Goal: Navigation & Orientation: Find specific page/section

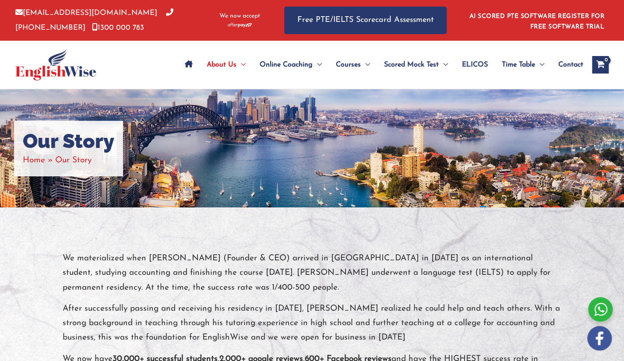
click at [447, 185] on div "Our Story Home Our Story" at bounding box center [312, 148] width 624 height 118
click at [449, 172] on div "Our Story Home Our Story" at bounding box center [312, 148] width 624 height 118
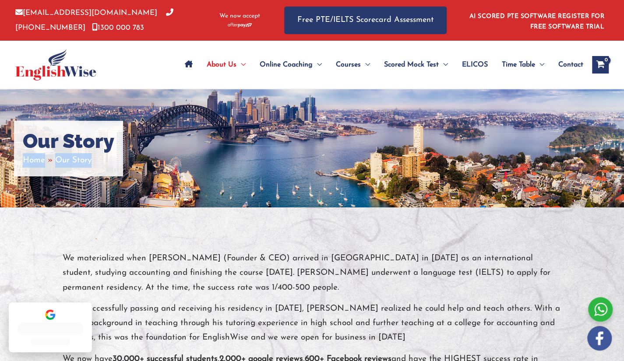
click at [449, 172] on div "Our Story Home Our Story" at bounding box center [312, 148] width 624 height 118
